Goal: Information Seeking & Learning: Learn about a topic

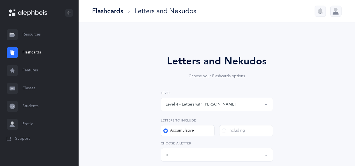
select select "4"
select select "27"
select select "28"
select select "single"
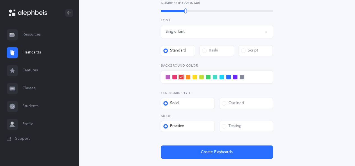
scroll to position [219, 0]
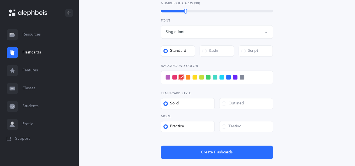
click at [221, 78] on span at bounding box center [221, 77] width 4 height 4
click at [0, 0] on input "checkbox" at bounding box center [0, 0] width 0 height 0
click at [222, 125] on span at bounding box center [224, 127] width 4 height 4
click at [0, 0] on input "Testing" at bounding box center [0, 0] width 0 height 0
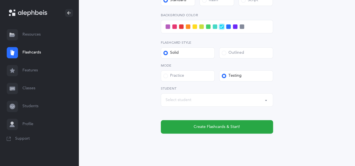
scroll to position [282, 0]
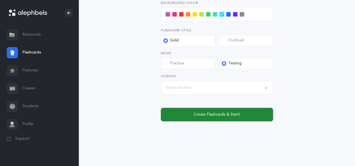
click at [212, 115] on span "Create Flashcards & Start!" at bounding box center [217, 115] width 46 height 6
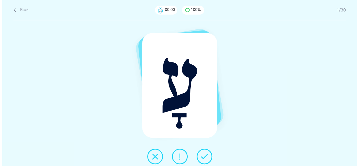
scroll to position [0, 0]
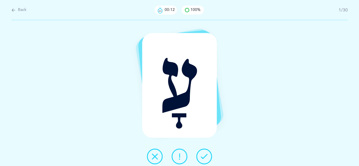
click at [199, 153] on button at bounding box center [204, 157] width 16 height 16
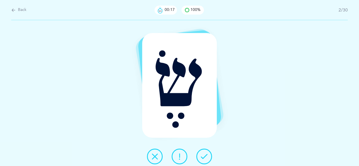
click at [203, 156] on icon at bounding box center [204, 156] width 7 height 7
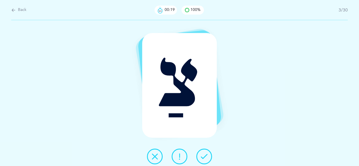
click at [203, 156] on icon at bounding box center [204, 156] width 7 height 7
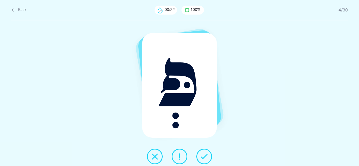
click at [203, 156] on icon at bounding box center [204, 156] width 7 height 7
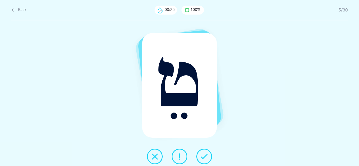
click at [203, 156] on icon at bounding box center [204, 156] width 7 height 7
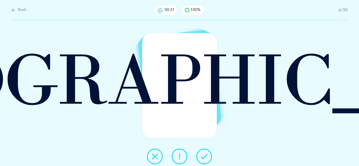
click at [203, 156] on icon at bounding box center [204, 156] width 7 height 7
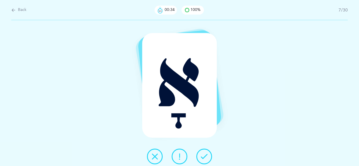
click at [203, 156] on icon at bounding box center [204, 156] width 7 height 7
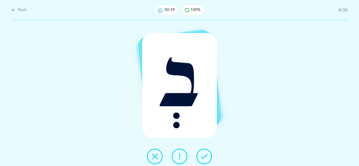
click at [182, 160] on button at bounding box center [180, 157] width 16 height 16
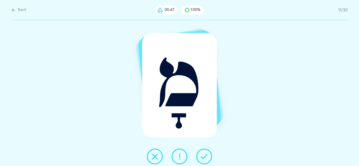
click at [154, 157] on icon at bounding box center [155, 156] width 7 height 7
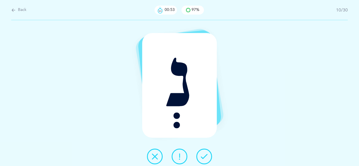
click at [203, 159] on icon at bounding box center [204, 156] width 7 height 7
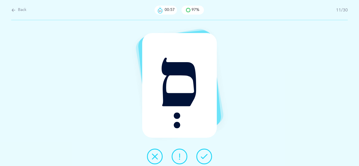
click at [158, 154] on icon at bounding box center [155, 156] width 7 height 7
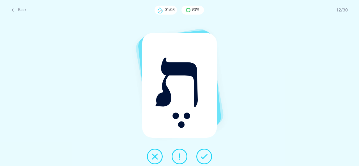
click at [205, 158] on icon at bounding box center [204, 156] width 7 height 7
click at [205, 151] on button at bounding box center [204, 157] width 16 height 16
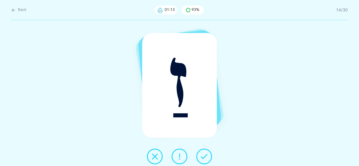
click at [204, 156] on icon at bounding box center [204, 156] width 7 height 7
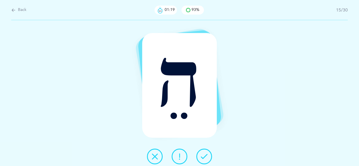
click at [204, 156] on icon at bounding box center [204, 156] width 7 height 7
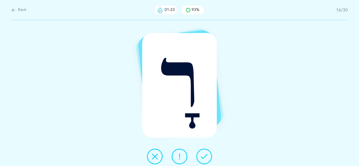
click at [204, 156] on icon at bounding box center [204, 156] width 7 height 7
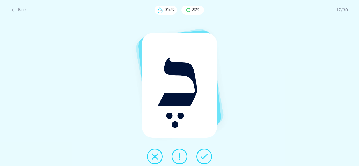
click at [160, 157] on button at bounding box center [155, 157] width 16 height 16
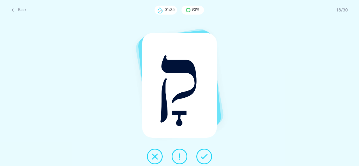
click at [205, 155] on icon at bounding box center [204, 156] width 7 height 7
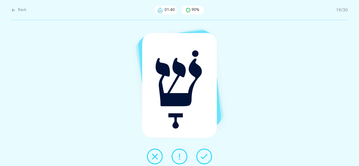
click at [160, 155] on button at bounding box center [155, 157] width 16 height 16
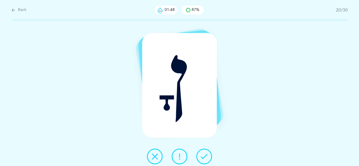
click at [204, 154] on icon at bounding box center [204, 156] width 7 height 7
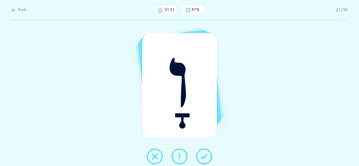
click at [204, 154] on icon at bounding box center [204, 156] width 7 height 7
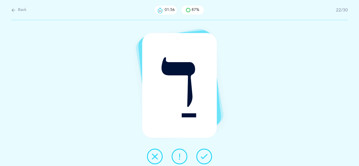
click at [204, 154] on icon at bounding box center [204, 156] width 7 height 7
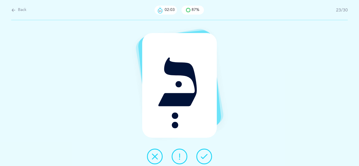
click at [158, 157] on button at bounding box center [155, 157] width 16 height 16
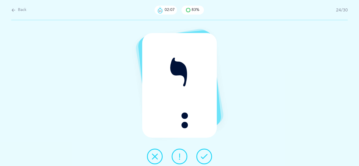
click at [205, 157] on icon at bounding box center [204, 156] width 7 height 7
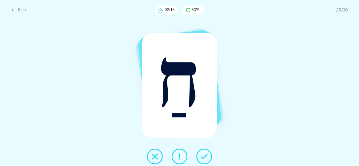
click at [200, 157] on button at bounding box center [204, 157] width 16 height 16
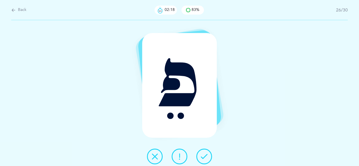
click at [200, 157] on button at bounding box center [204, 157] width 16 height 16
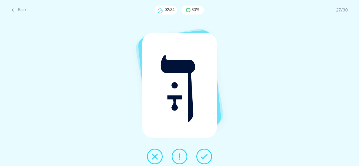
click at [154, 154] on icon at bounding box center [155, 156] width 7 height 7
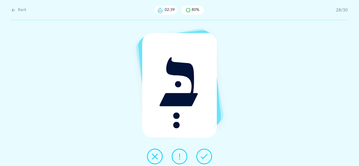
click at [204, 156] on icon at bounding box center [204, 156] width 7 height 7
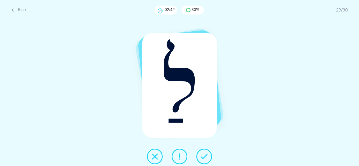
click at [204, 156] on icon at bounding box center [204, 156] width 7 height 7
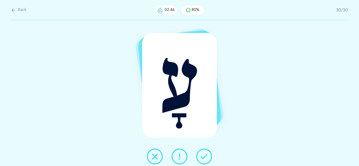
click at [204, 156] on icon at bounding box center [204, 156] width 7 height 7
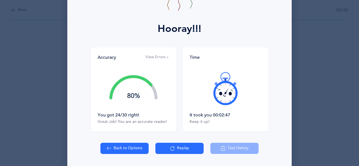
scroll to position [63, 0]
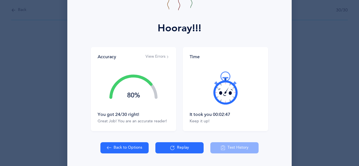
click at [155, 57] on button "View Errors" at bounding box center [158, 57] width 24 height 6
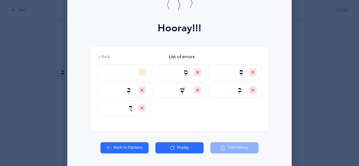
click at [196, 74] on div at bounding box center [198, 72] width 8 height 8
click at [171, 102] on span at bounding box center [171, 102] width 4 height 4
click at [0, 0] on input "Self Correct" at bounding box center [0, 0] width 0 height 0
click at [252, 74] on div at bounding box center [253, 72] width 8 height 8
click at [224, 102] on span at bounding box center [226, 102] width 4 height 4
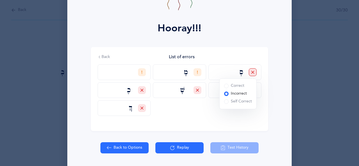
click at [0, 0] on input "Self Correct" at bounding box center [0, 0] width 0 height 0
click at [196, 92] on icon at bounding box center [197, 90] width 3 height 3
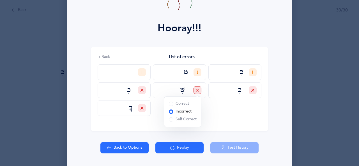
click at [169, 121] on span at bounding box center [171, 120] width 4 height 4
click at [0, 0] on input "Self Correct" at bounding box center [0, 0] width 0 height 0
click at [251, 92] on div at bounding box center [253, 90] width 8 height 8
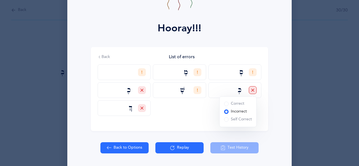
click at [225, 121] on span at bounding box center [226, 120] width 4 height 4
click at [0, 0] on input "Self Correct" at bounding box center [0, 0] width 0 height 0
click at [141, 109] on icon at bounding box center [141, 108] width 3 height 3
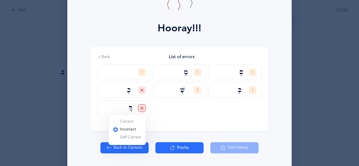
click at [114, 139] on span at bounding box center [115, 138] width 4 height 4
click at [0, 0] on input "Self Correct" at bounding box center [0, 0] width 0 height 0
click at [186, 146] on button "Replay" at bounding box center [179, 148] width 48 height 11
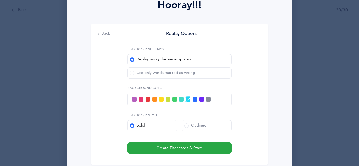
scroll to position [98, 0]
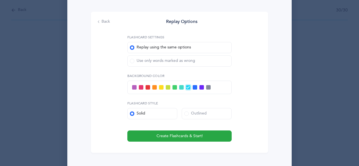
click at [173, 87] on span at bounding box center [175, 87] width 4 height 4
click at [0, 0] on input "checkbox" at bounding box center [0, 0] width 0 height 0
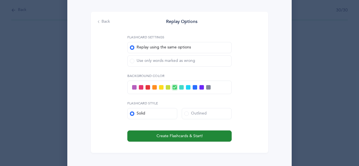
click at [173, 135] on span "Create Flashcards & Start!" at bounding box center [180, 137] width 46 height 6
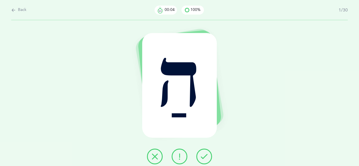
click at [205, 157] on icon at bounding box center [204, 156] width 7 height 7
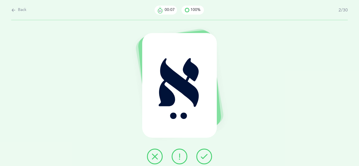
click at [205, 157] on icon at bounding box center [204, 156] width 7 height 7
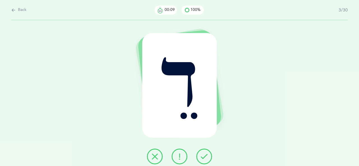
click at [205, 157] on icon at bounding box center [204, 156] width 7 height 7
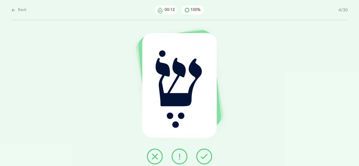
click at [205, 157] on icon at bounding box center [204, 156] width 7 height 7
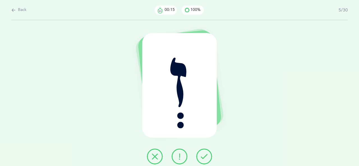
click at [205, 157] on icon at bounding box center [204, 156] width 7 height 7
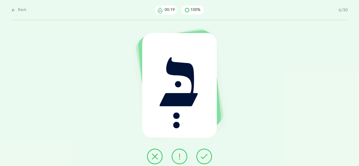
click at [205, 157] on icon at bounding box center [204, 156] width 7 height 7
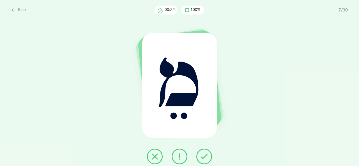
click at [205, 157] on icon at bounding box center [204, 156] width 7 height 7
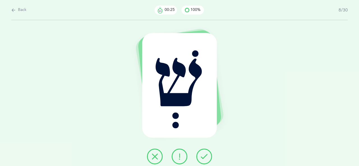
click at [205, 157] on icon at bounding box center [204, 156] width 7 height 7
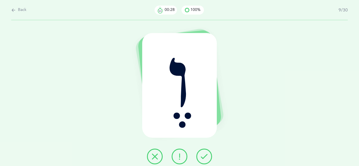
click at [205, 157] on icon at bounding box center [204, 156] width 7 height 7
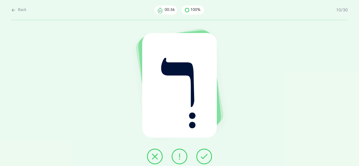
click at [205, 157] on icon at bounding box center [204, 156] width 7 height 7
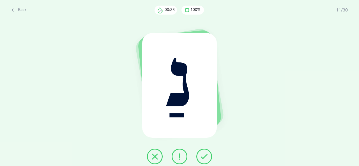
click at [205, 157] on icon at bounding box center [204, 156] width 7 height 7
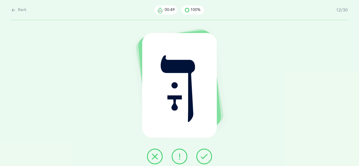
click at [205, 157] on icon at bounding box center [204, 156] width 7 height 7
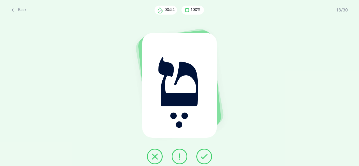
click at [180, 157] on icon at bounding box center [179, 156] width 7 height 7
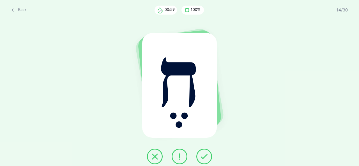
click at [203, 153] on icon at bounding box center [204, 156] width 7 height 7
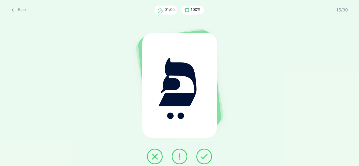
click at [155, 154] on icon at bounding box center [155, 156] width 7 height 7
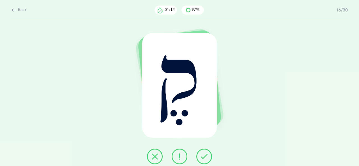
click at [204, 154] on icon at bounding box center [204, 156] width 7 height 7
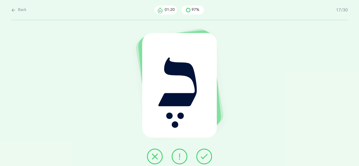
click at [204, 154] on icon at bounding box center [204, 156] width 7 height 7
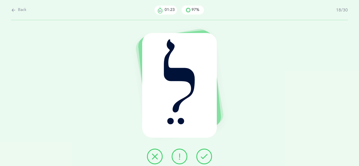
click at [204, 154] on icon at bounding box center [204, 156] width 7 height 7
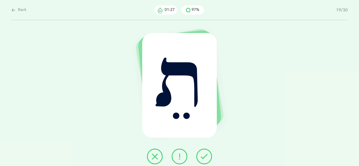
click at [204, 154] on icon at bounding box center [204, 156] width 7 height 7
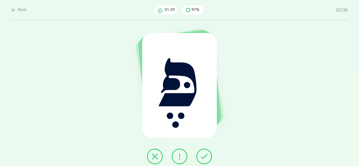
click at [204, 154] on icon at bounding box center [204, 156] width 7 height 7
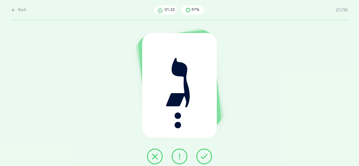
click at [204, 154] on icon at bounding box center [204, 156] width 7 height 7
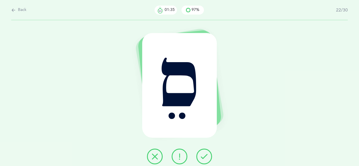
click at [204, 154] on icon at bounding box center [204, 156] width 7 height 7
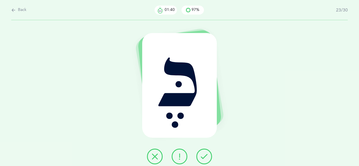
click at [153, 157] on icon at bounding box center [155, 156] width 7 height 7
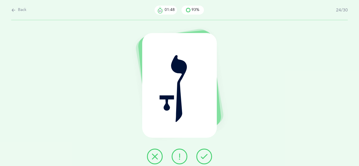
click at [206, 155] on icon at bounding box center [204, 156] width 7 height 7
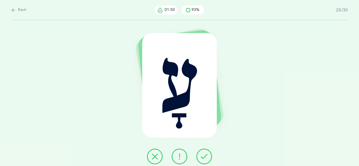
click at [206, 155] on icon at bounding box center [204, 156] width 7 height 7
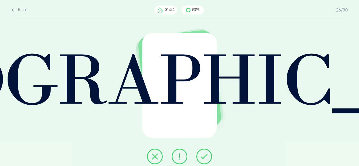
click at [206, 155] on icon at bounding box center [204, 156] width 7 height 7
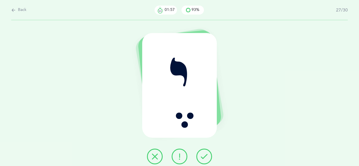
click at [206, 155] on icon at bounding box center [204, 156] width 7 height 7
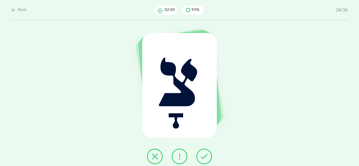
click at [206, 155] on icon at bounding box center [204, 156] width 7 height 7
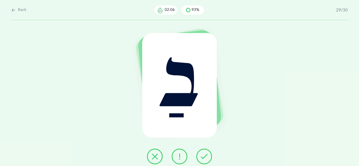
click at [154, 155] on icon at bounding box center [155, 156] width 7 height 7
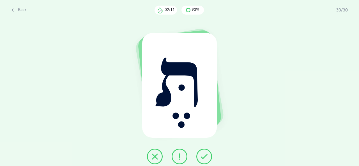
click at [201, 155] on icon at bounding box center [204, 156] width 7 height 7
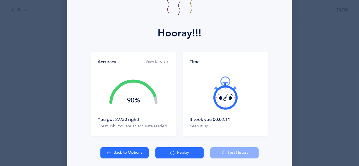
scroll to position [59, 0]
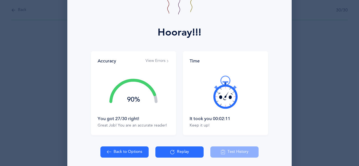
click at [161, 62] on button "View Errors" at bounding box center [158, 61] width 24 height 6
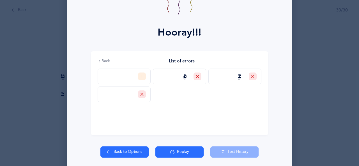
click at [196, 75] on icon at bounding box center [197, 76] width 3 height 3
click at [170, 105] on span at bounding box center [171, 106] width 4 height 4
click at [0, 0] on input "Self Correct" at bounding box center [0, 0] width 0 height 0
click at [251, 77] on icon at bounding box center [252, 76] width 3 height 3
click at [226, 106] on span at bounding box center [226, 106] width 4 height 4
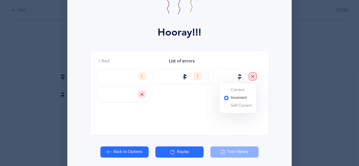
click at [0, 0] on input "Self Correct" at bounding box center [0, 0] width 0 height 0
click at [138, 96] on div at bounding box center [142, 95] width 8 height 8
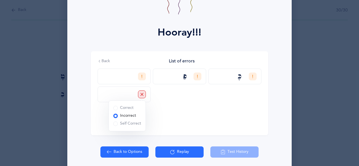
click at [113, 123] on span at bounding box center [115, 124] width 4 height 4
click at [0, 0] on input "Self Correct" at bounding box center [0, 0] width 0 height 0
click at [303, 21] on div "Hooray!!! Accuracy View Errors 90% You got 27/30 right! Great Job! You are an a…" at bounding box center [179, 83] width 359 height 166
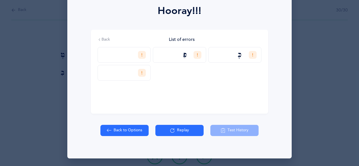
drag, startPoint x: 303, startPoint y: 21, endPoint x: 315, endPoint y: 47, distance: 28.8
click at [315, 47] on div "Hooray!!! Accuracy View Errors 90% You got 27/30 right! Great Job! You are an a…" at bounding box center [179, 83] width 359 height 166
